Goal: Information Seeking & Learning: Learn about a topic

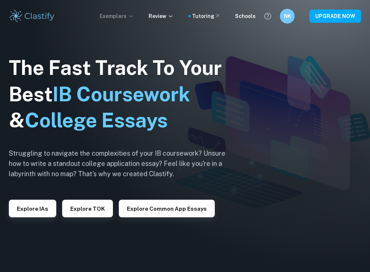
click at [124, 18] on p "Exemplars" at bounding box center [117, 16] width 34 height 8
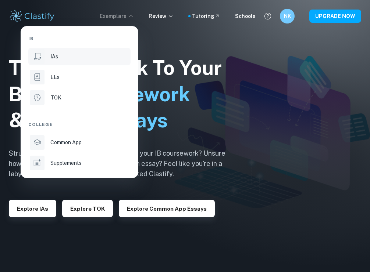
click at [67, 59] on div "IAs" at bounding box center [89, 57] width 79 height 8
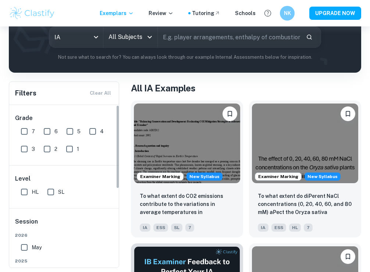
click at [121, 41] on input "All Subjects" at bounding box center [125, 37] width 36 height 14
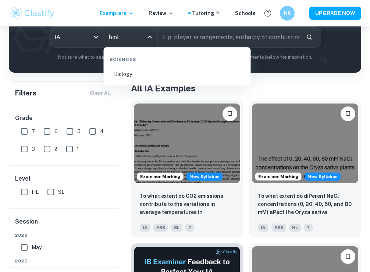
click at [125, 79] on li "Biology" at bounding box center [177, 74] width 141 height 17
type input "Biology"
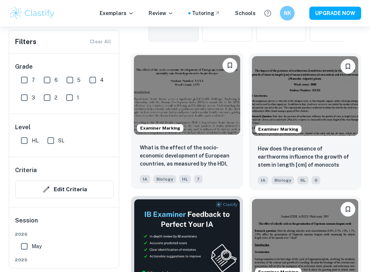
scroll to position [214, 0]
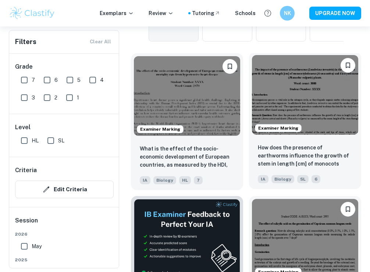
click at [285, 108] on img at bounding box center [305, 95] width 106 height 80
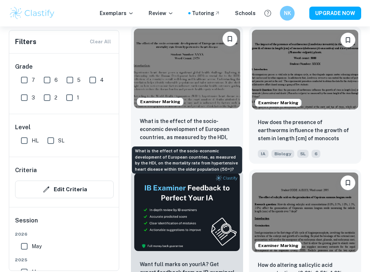
scroll to position [152, 0]
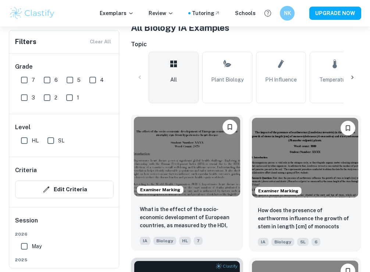
click at [203, 166] on img at bounding box center [187, 157] width 106 height 80
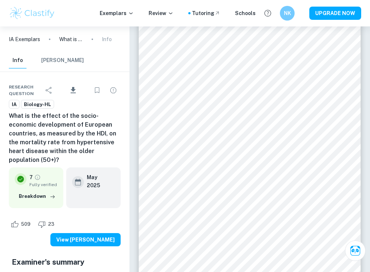
scroll to position [1839, 0]
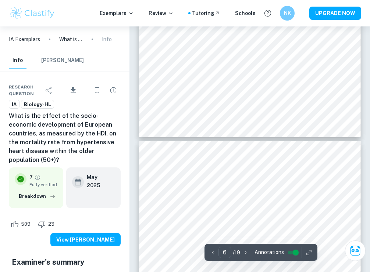
type input "7"
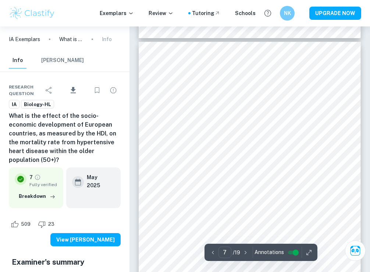
scroll to position [2005, 0]
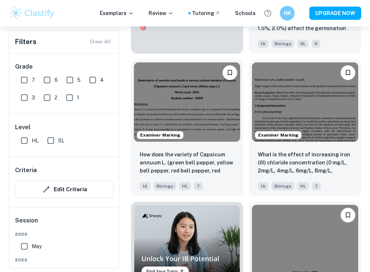
scroll to position [494, 0]
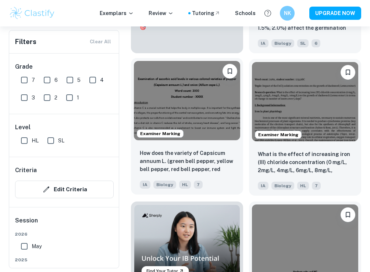
click at [208, 110] on img at bounding box center [187, 101] width 106 height 80
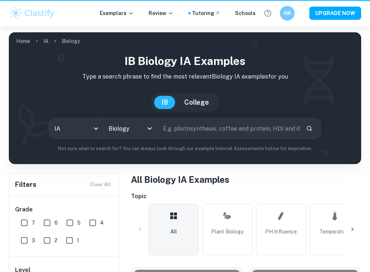
scroll to position [494, 0]
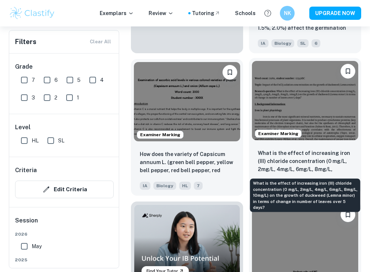
click at [331, 150] on p "What is the effect of increasing iron (III) chloride concentration (0 mg/L, 2mg…" at bounding box center [305, 161] width 94 height 25
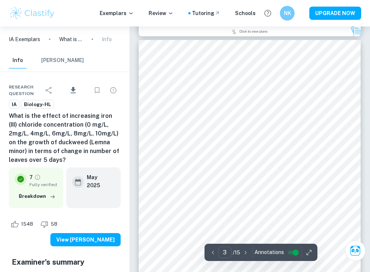
scroll to position [704, 0]
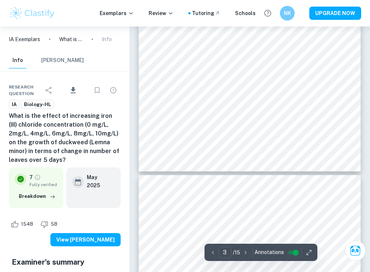
type input "4"
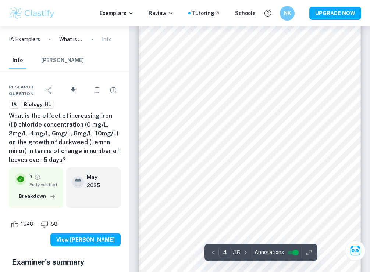
scroll to position [1075, 0]
click at [51, 196] on icon "button" at bounding box center [52, 196] width 7 height 7
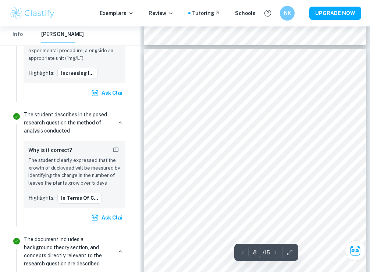
scroll to position [2257, 0]
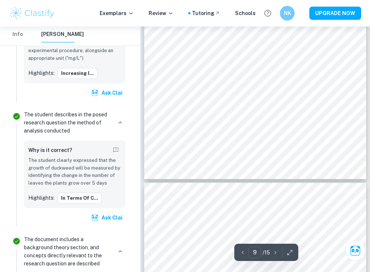
type input "10"
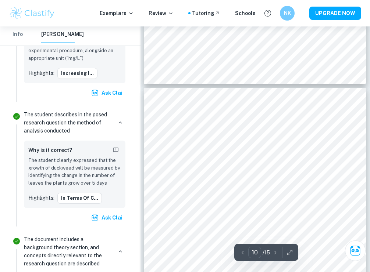
scroll to position [2903, 0]
